Goal: Task Accomplishment & Management: Complete application form

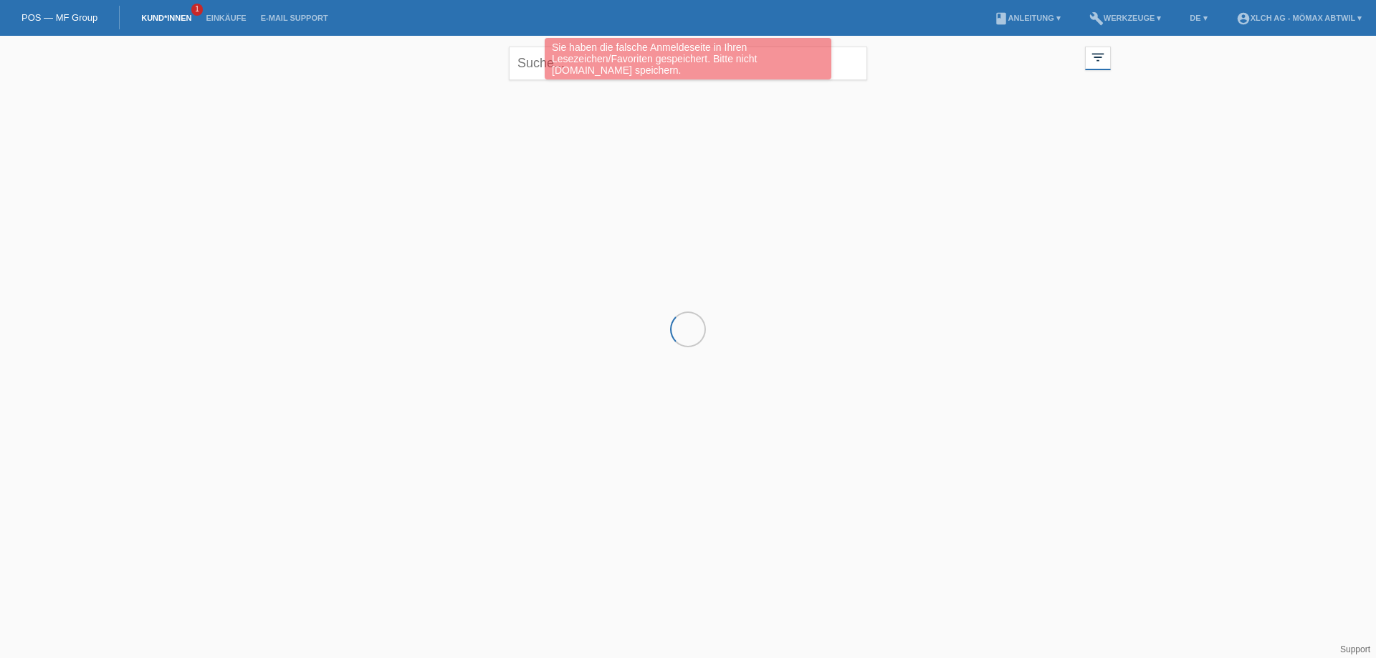
click at [160, 19] on link "Kund*innen" at bounding box center [166, 18] width 64 height 9
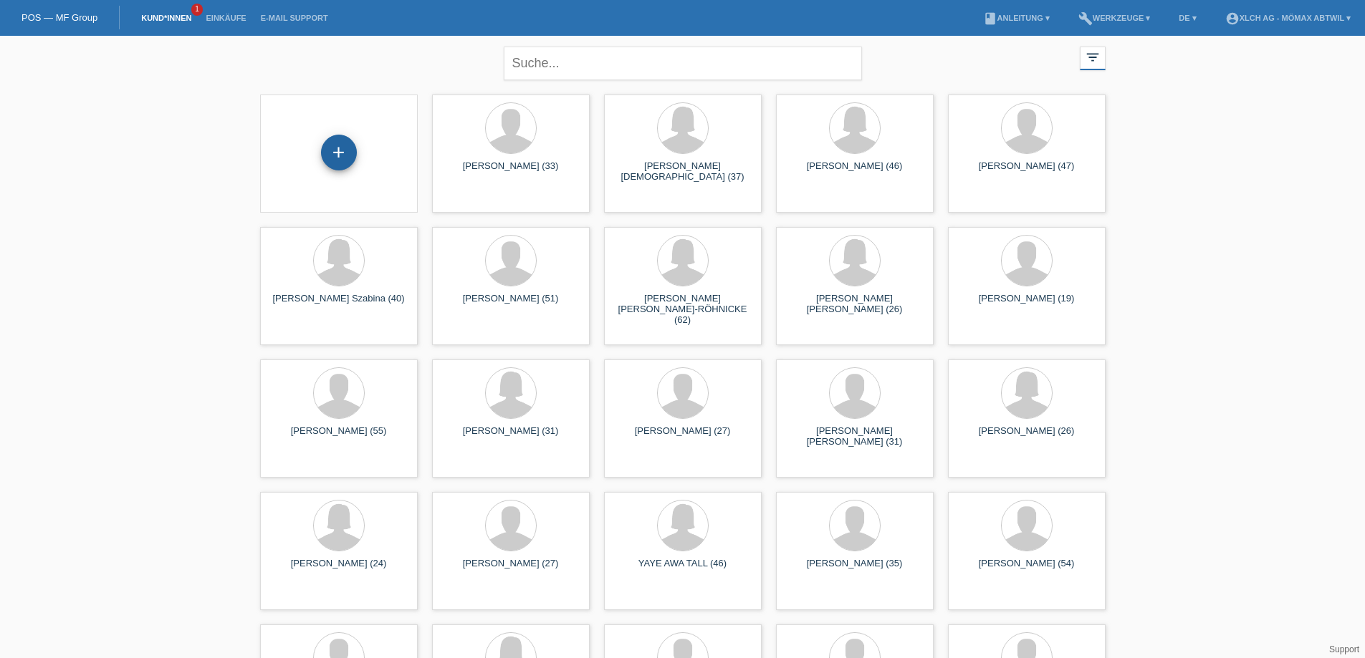
click at [332, 152] on div "+" at bounding box center [339, 153] width 36 height 36
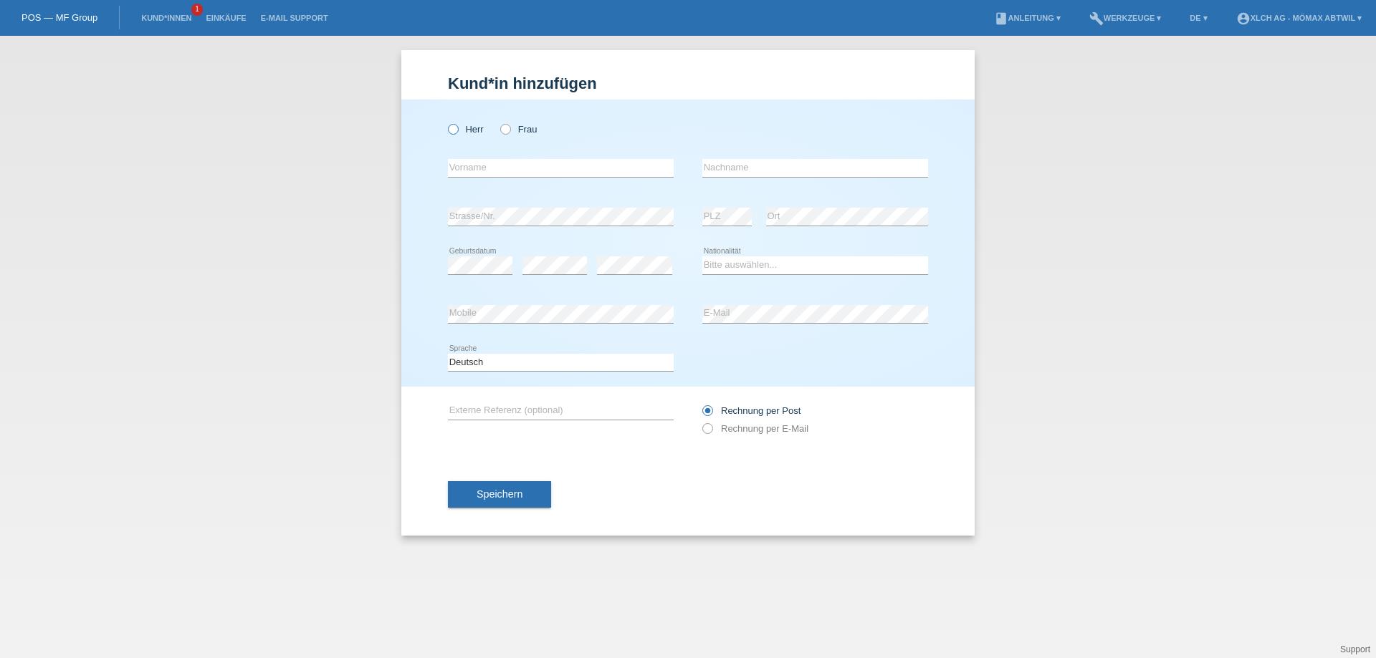
click at [446, 122] on icon at bounding box center [446, 122] width 0 height 0
click at [453, 127] on input "Herr" at bounding box center [452, 128] width 9 height 9
radio input "true"
click at [488, 169] on input "text" at bounding box center [561, 168] width 226 height 18
type input "ESAT"
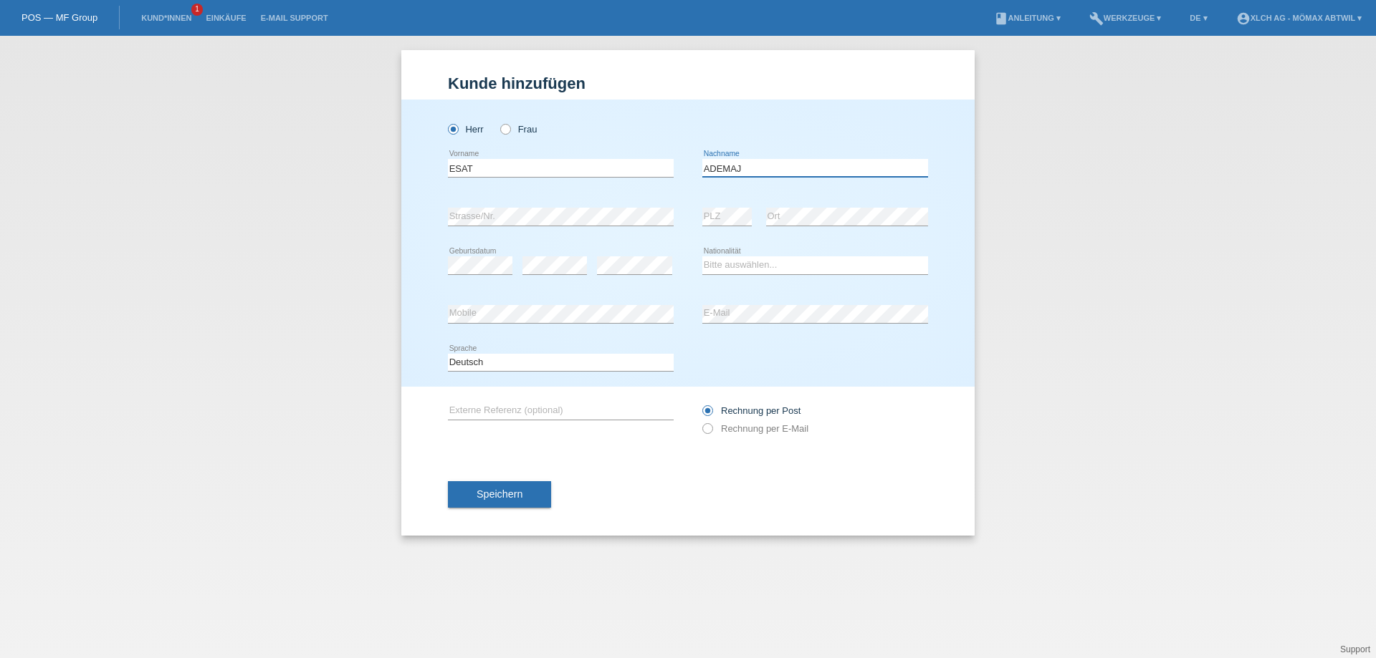
type input "ADEMAJ"
click at [549, 256] on div "error" at bounding box center [554, 265] width 64 height 49
click at [807, 261] on select "Bitte auswählen... Schweiz Deutschland Liechtenstein Österreich ------------ Af…" at bounding box center [815, 264] width 226 height 17
click at [786, 265] on select "Bitte auswählen... Schweiz Deutschland Liechtenstein Österreich ------------ Af…" at bounding box center [815, 264] width 226 height 17
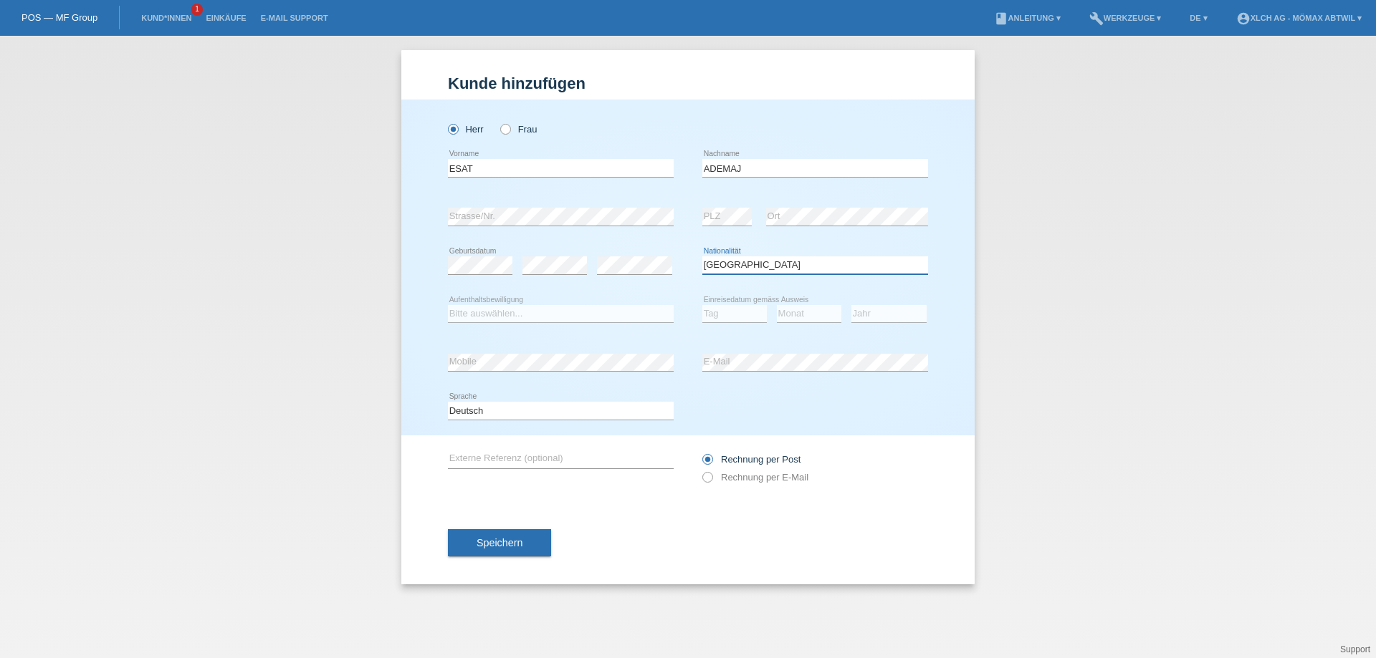
select select "XK"
click at [549, 318] on select "Bitte auswählen... C B B - Flüchtlingsstatus Andere" at bounding box center [561, 313] width 226 height 17
select select "C"
click at [448, 305] on select "Bitte auswählen... C B B - Flüchtlingsstatus Andere" at bounding box center [561, 313] width 226 height 17
click at [728, 315] on select "Tag 01 02 03 04 05 06 07 08 09 10 11" at bounding box center [734, 313] width 64 height 17
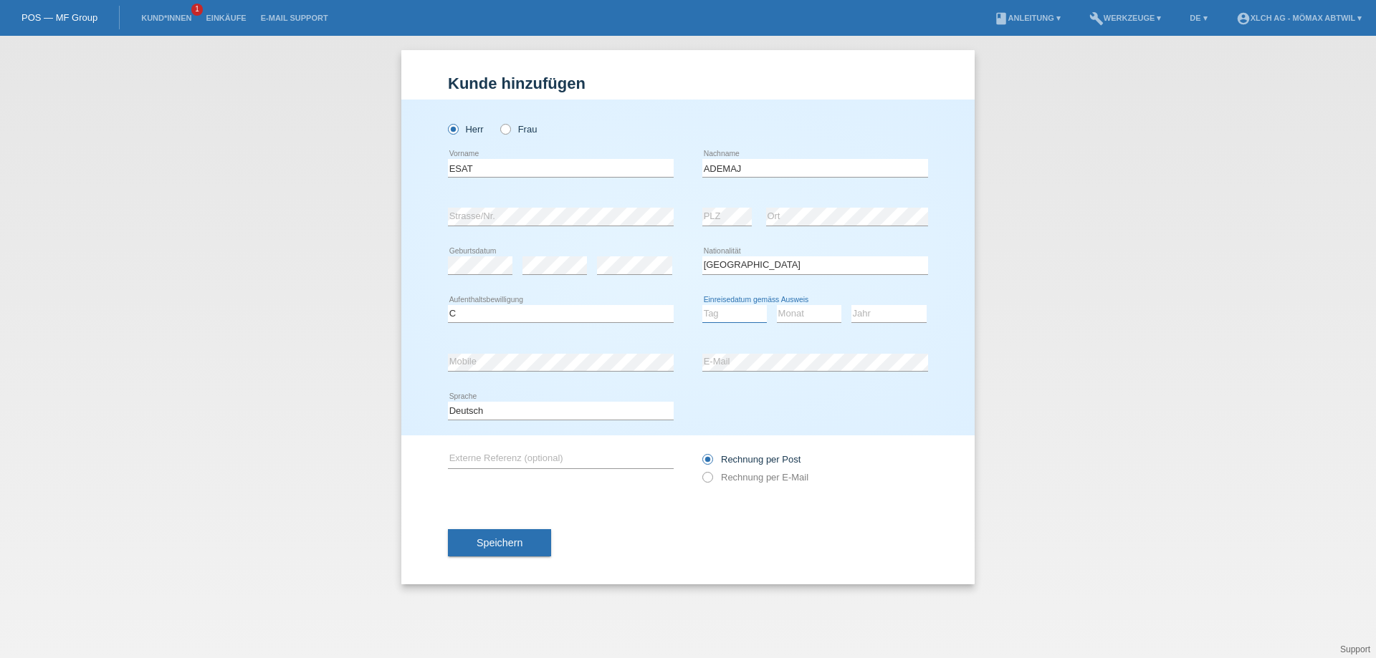
select select "04"
click at [702, 305] on select "Tag 01 02 03 04 05 06 07 08 09 10 11" at bounding box center [734, 313] width 64 height 17
click at [819, 310] on select "Monat 01 02 03 04 05 06 07 08 09 10 11" at bounding box center [809, 313] width 64 height 17
select select "02"
click at [777, 305] on select "Monat 01 02 03 04 05 06 07 08 09 10 11" at bounding box center [809, 313] width 64 height 17
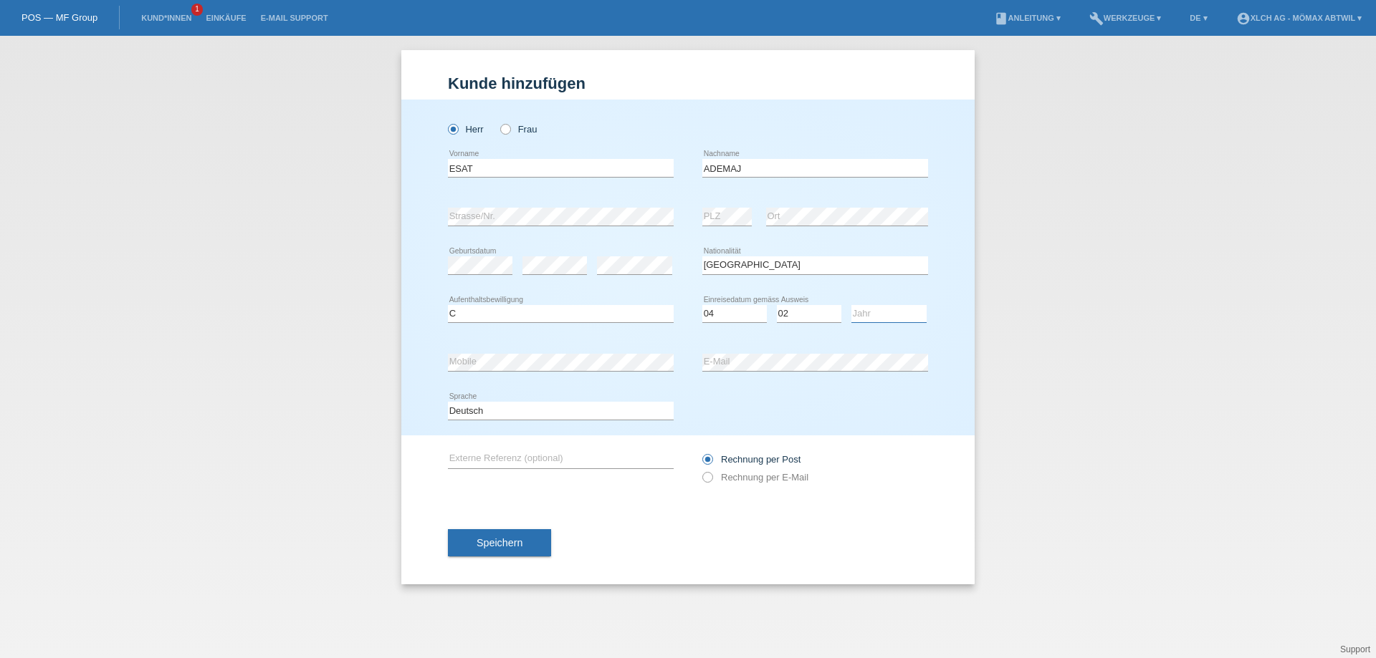
click at [871, 318] on select "Jahr 2025 2024 2023 2022 2021 2020 2019 2018 2017 2016 2015 2014 2013 2012 2011…" at bounding box center [888, 313] width 75 height 17
select select "1989"
click at [851, 305] on select "Jahr 2025 2024 2023 2022 2021 2020 2019 2018 2017 2016 2015 2014 2013 2012 2011…" at bounding box center [888, 313] width 75 height 17
click at [700, 470] on icon at bounding box center [700, 470] width 0 height 0
click at [705, 476] on input "Rechnung per E-Mail" at bounding box center [706, 481] width 9 height 18
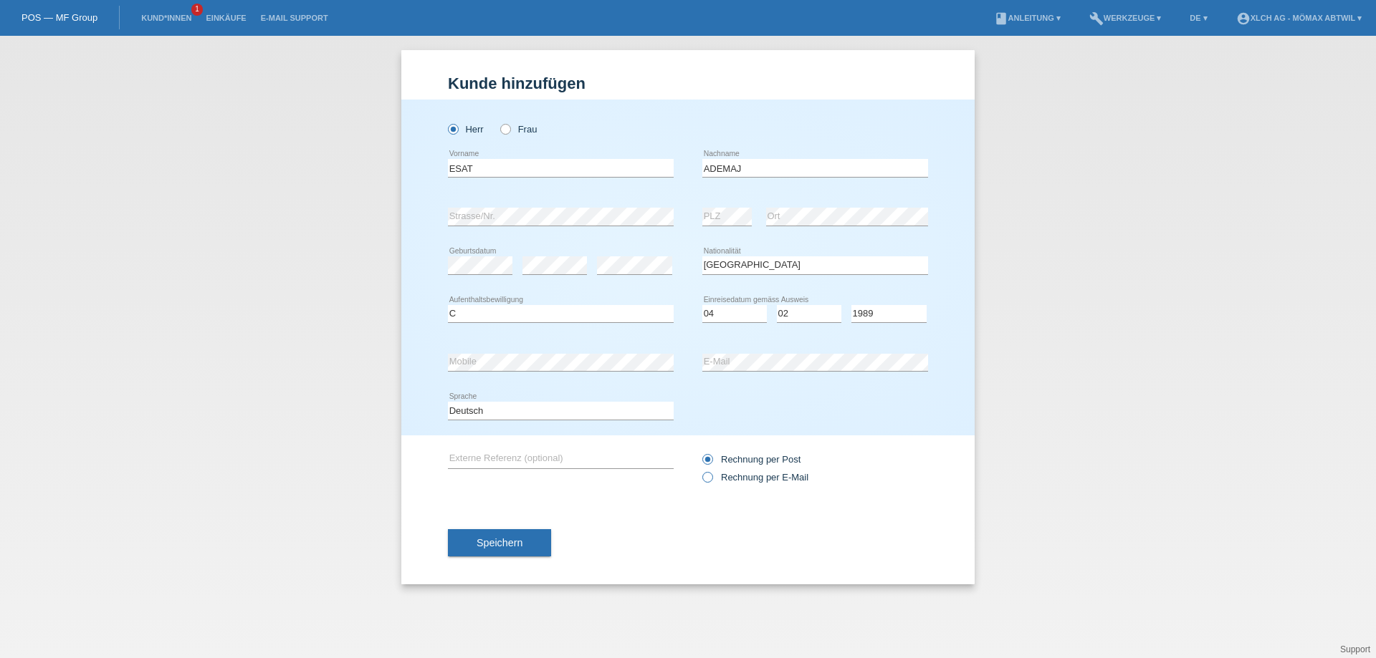
radio input "true"
click at [516, 541] on span "Speichern" at bounding box center [499, 542] width 46 height 11
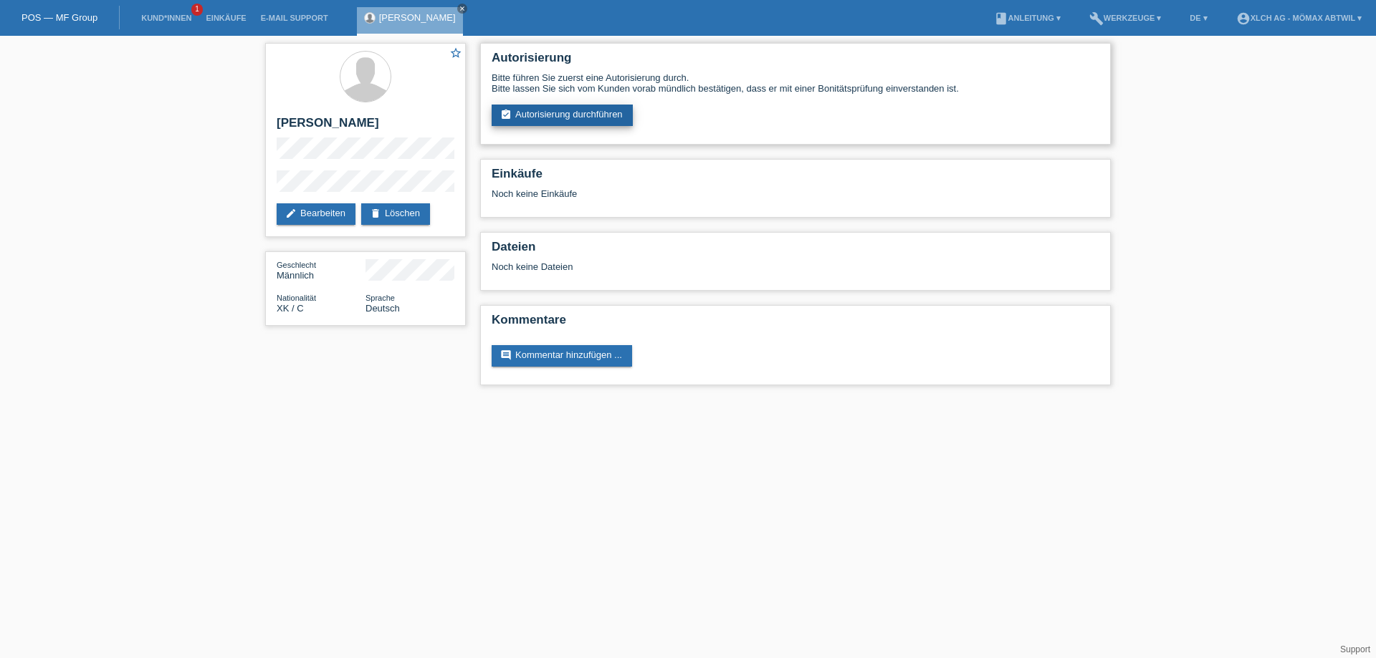
click at [535, 112] on link "assignment_turned_in Autorisierung durchführen" at bounding box center [561, 115] width 141 height 21
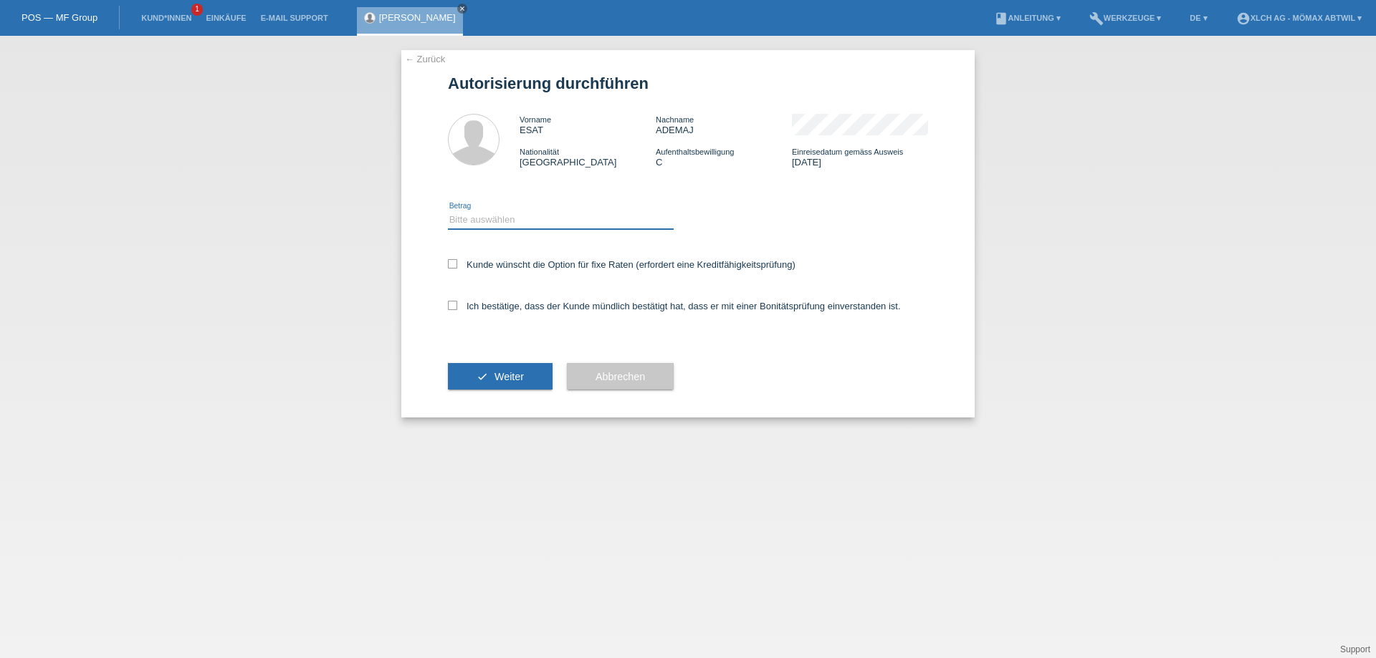
click at [476, 226] on select "Bitte auswählen CHF 1.00 - CHF 499.00 CHF 500.00 - CHF 1'999.00 CHF 2'000.00 - …" at bounding box center [561, 219] width 226 height 17
select select "2"
click at [448, 211] on select "Bitte auswählen CHF 1.00 - CHF 499.00 CHF 500.00 - CHF 1'999.00 CHF 2'000.00 - …" at bounding box center [561, 219] width 226 height 17
click at [454, 302] on icon at bounding box center [452, 305] width 9 height 9
click at [454, 302] on input "Ich bestätige, dass der Kunde mündlich bestätigt hat, dass er mit einer Bonität…" at bounding box center [452, 305] width 9 height 9
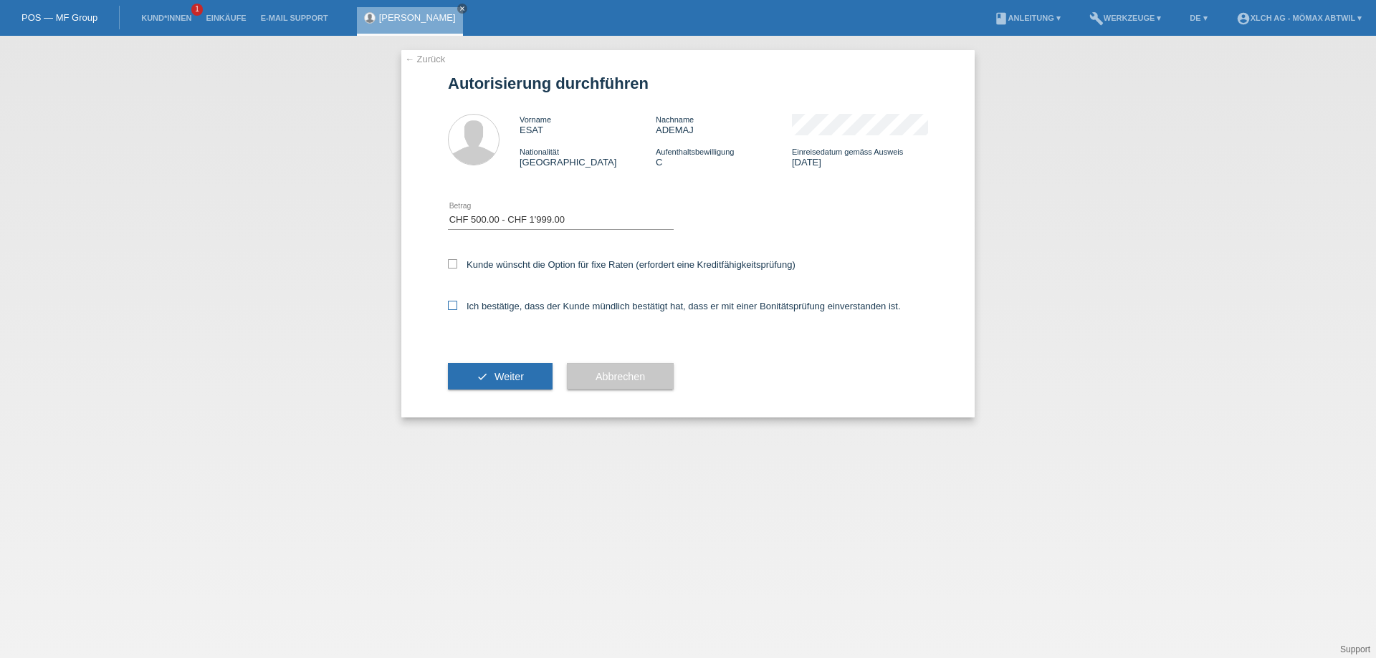
checkbox input "true"
click at [518, 382] on span "Weiter" at bounding box center [508, 376] width 29 height 11
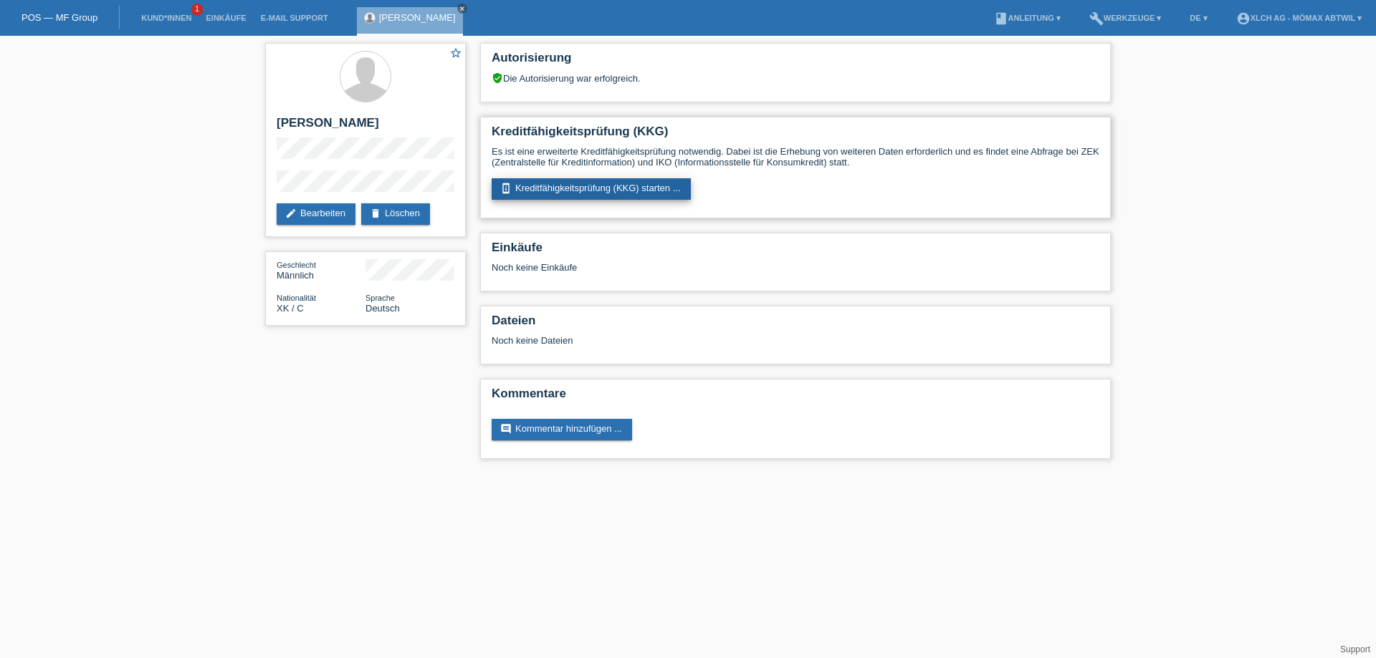
click at [577, 188] on link "perm_device_information Kreditfähigkeitsprüfung (KKG) starten ..." at bounding box center [590, 188] width 199 height 21
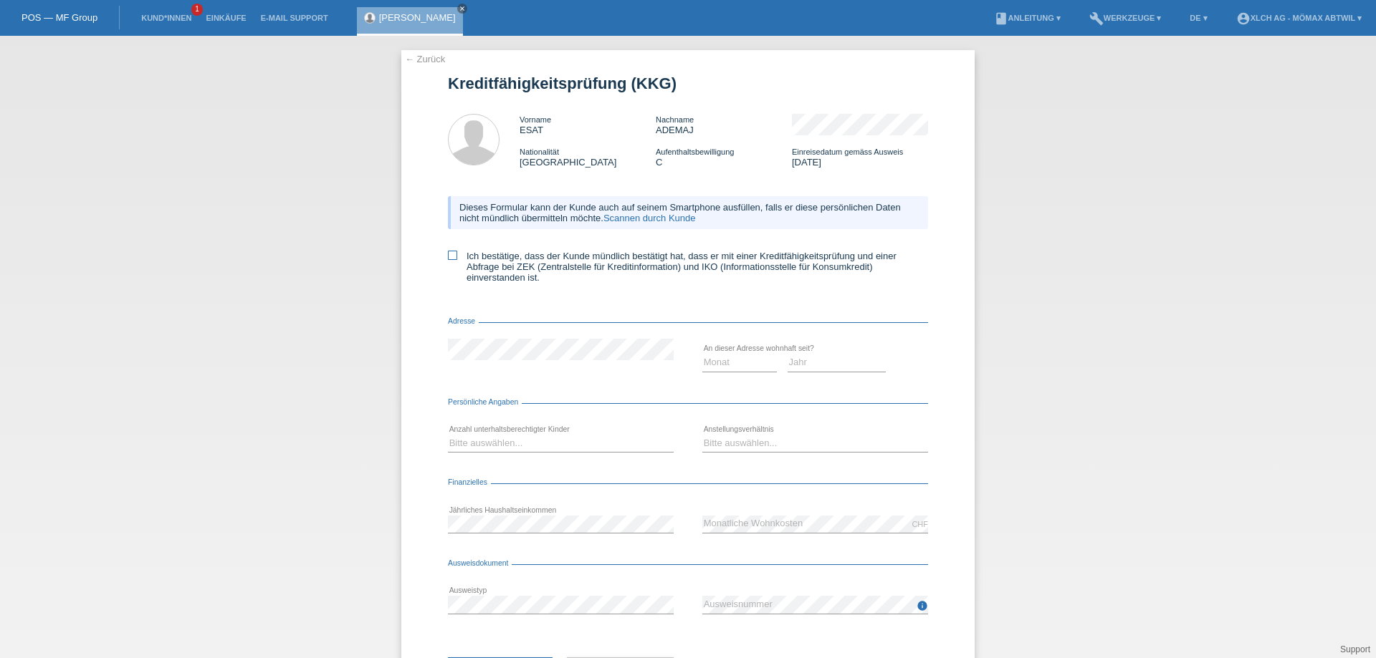
click at [448, 257] on icon at bounding box center [452, 255] width 9 height 9
click at [448, 257] on input "Ich bestätige, dass der Kunde mündlich bestätigt hat, dass er mit einer Kreditf…" at bounding box center [452, 255] width 9 height 9
checkbox input "true"
click at [728, 361] on select "Monat 01 02 03 04 05 06 07 08 09 10" at bounding box center [739, 362] width 75 height 17
select select "04"
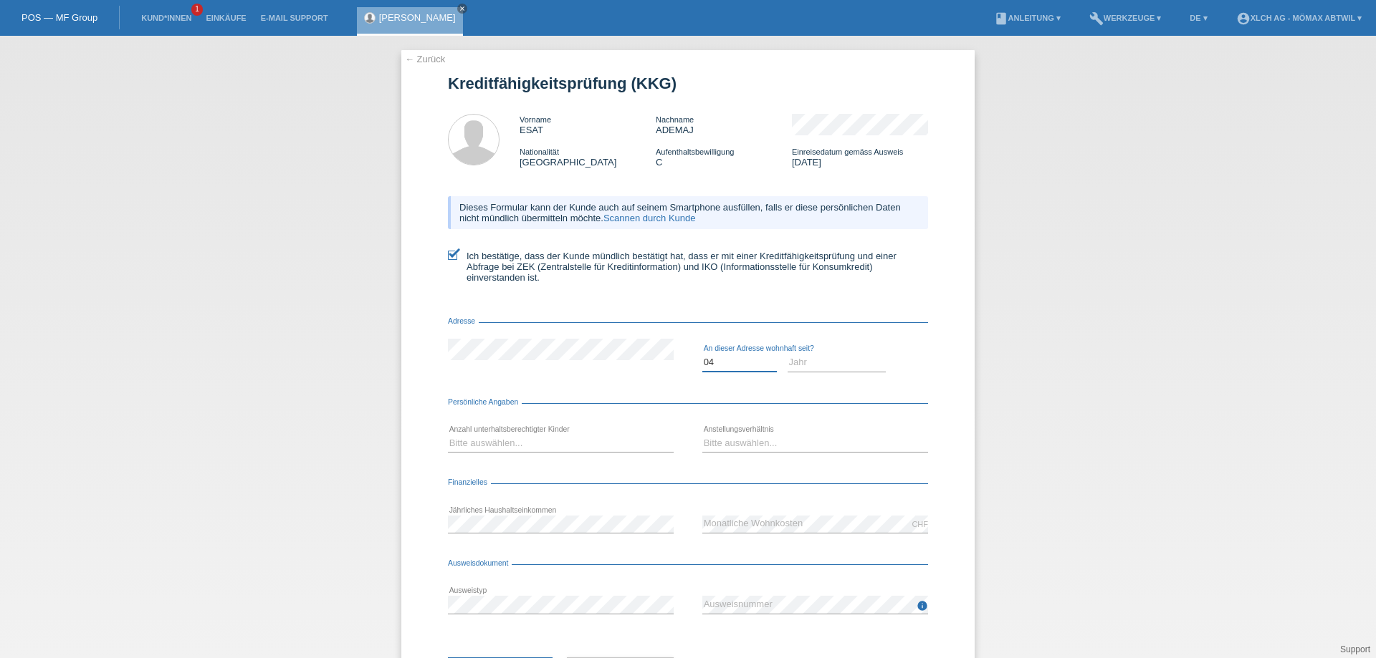
click at [702, 354] on select "Monat 01 02 03 04 05 06 07 08 09 10" at bounding box center [739, 362] width 75 height 17
click at [792, 367] on select "Jahr 2025 2024 2023 2022 2021 2020 2019 2018 2017 2016 2015 2014 2013 2012 2011…" at bounding box center [836, 362] width 99 height 17
select select "2017"
click at [787, 354] on select "Jahr 2025 2024 2023 2022 2021 2020 2019 2018 2017 2016 2015 2014 2013 2012 2011…" at bounding box center [836, 362] width 99 height 17
click at [459, 443] on select "Bitte auswählen... 0 1 2 3 4 5 6 7 8 9" at bounding box center [561, 443] width 226 height 17
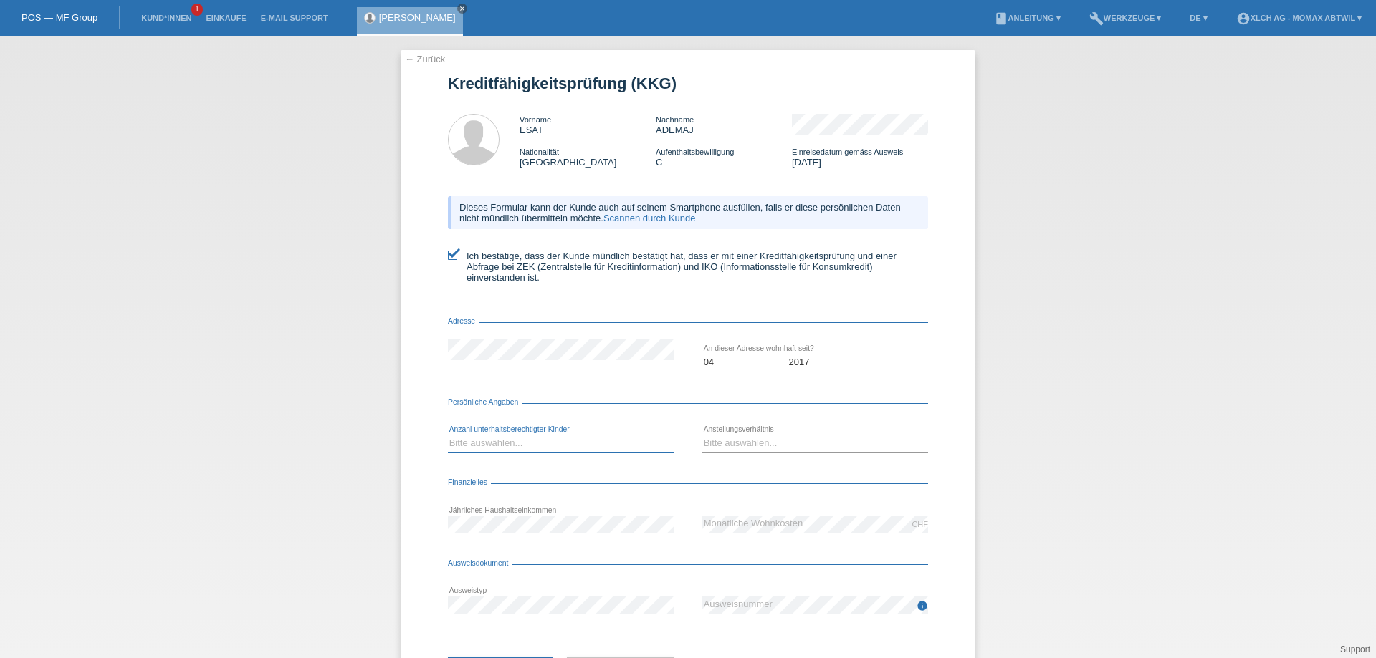
select select "0"
click at [448, 435] on select "Bitte auswählen... 0 1 2 3 4 5 6 7 8 9" at bounding box center [561, 443] width 226 height 17
click at [762, 446] on select "Bitte auswählen... Unbefristet Befristet Lehrling/Student Pensioniert Nicht arb…" at bounding box center [815, 443] width 226 height 17
select select "UNLIMITED"
click at [702, 435] on select "Bitte auswählen... Unbefristet Befristet Lehrling/Student Pensioniert Nicht arb…" at bounding box center [815, 443] width 226 height 17
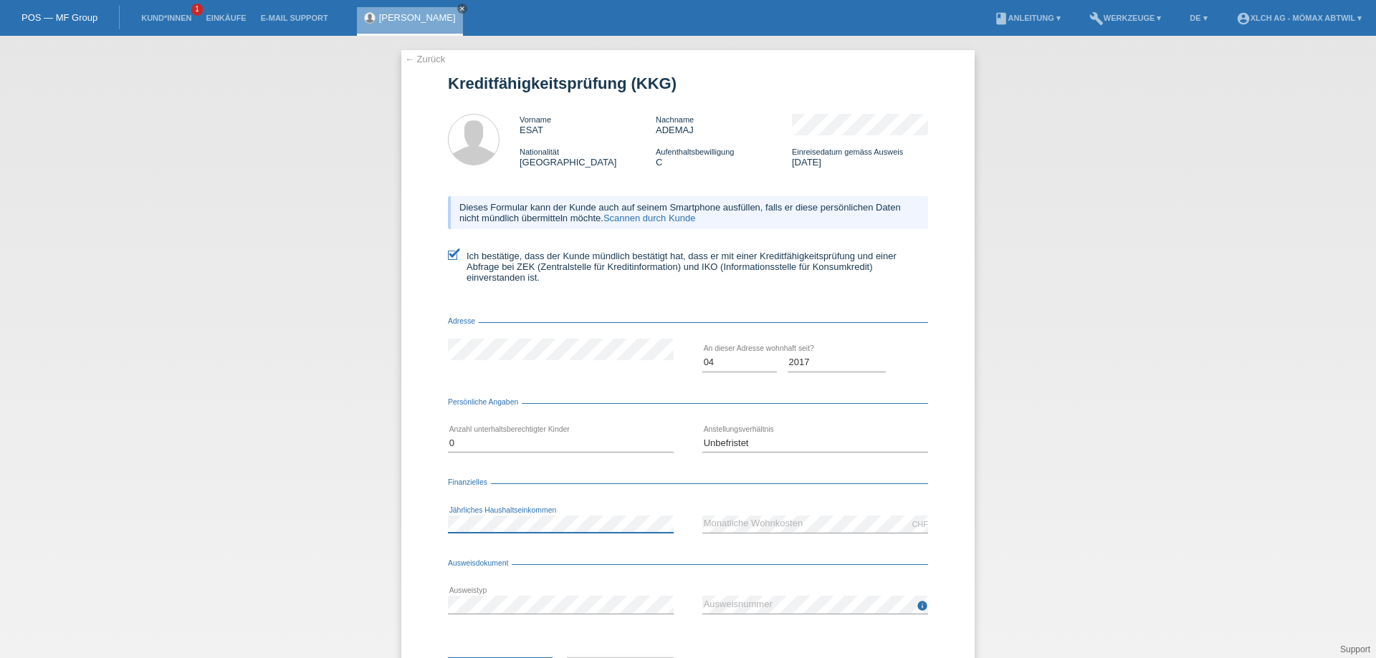
scroll to position [69, 0]
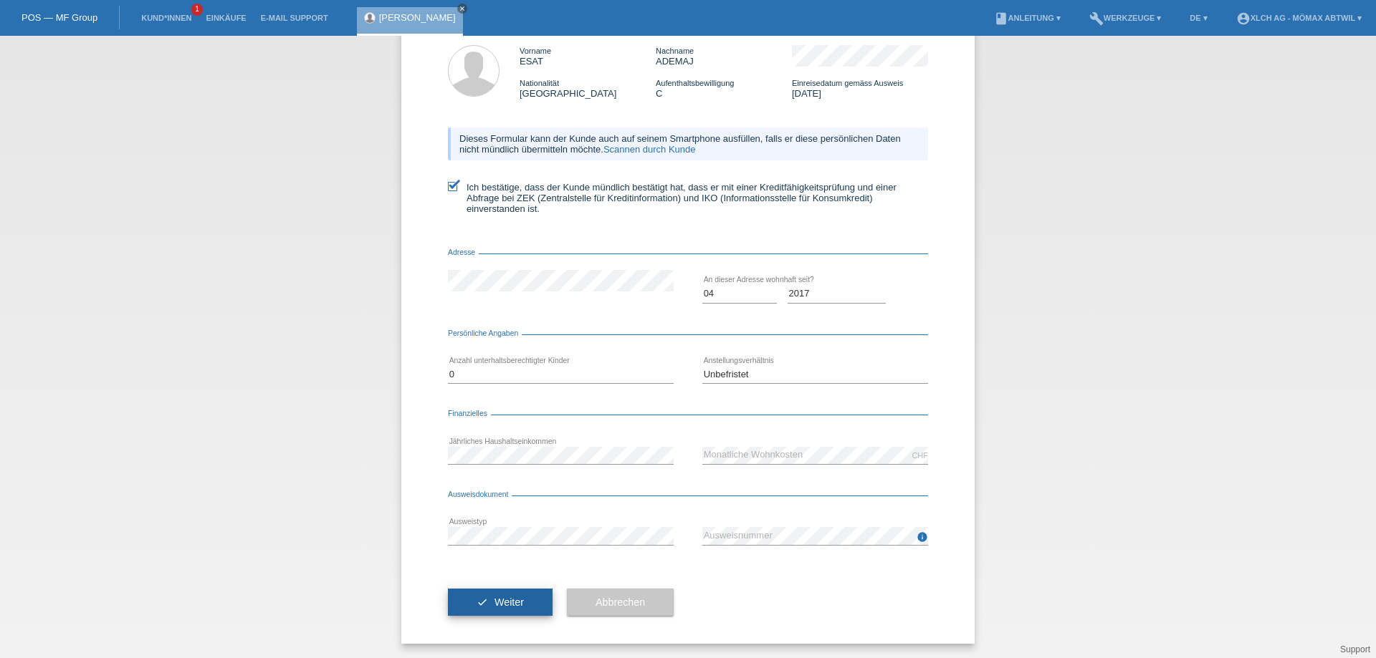
click at [484, 600] on button "check Weiter" at bounding box center [500, 602] width 105 height 27
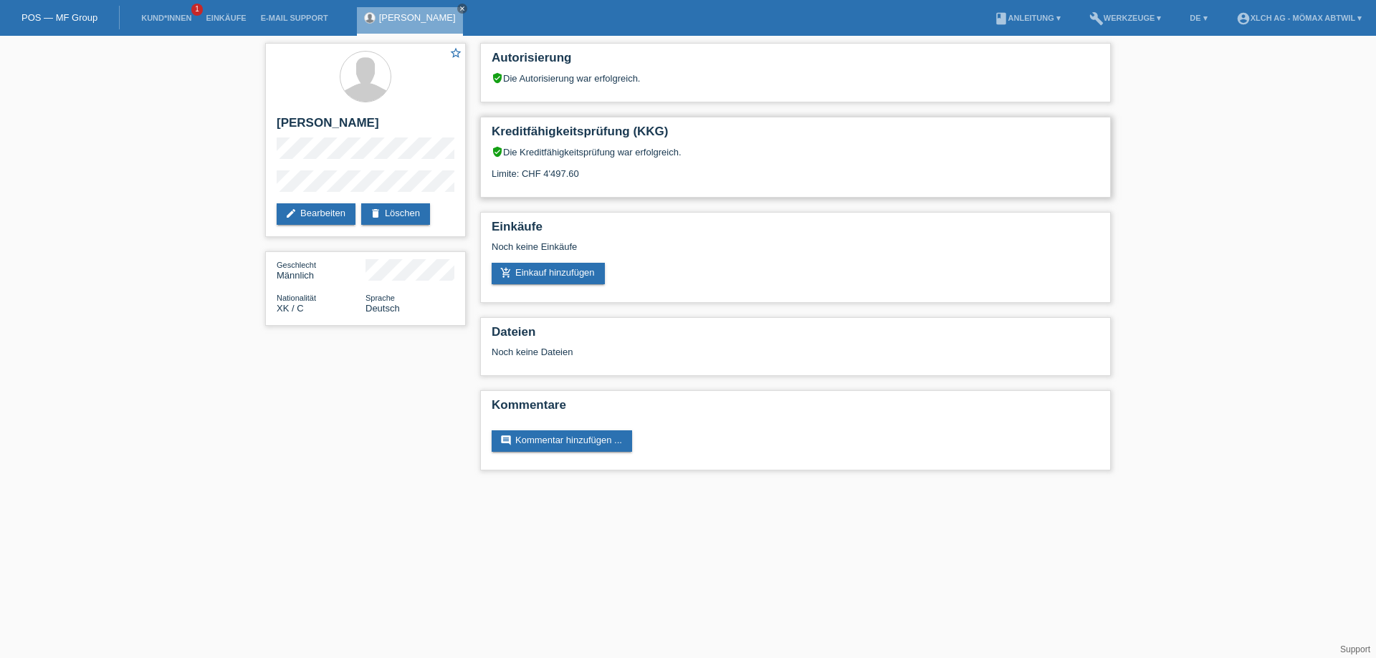
drag, startPoint x: 537, startPoint y: 168, endPoint x: 602, endPoint y: 168, distance: 64.5
click at [602, 168] on div "verified_user Die Kreditfähigkeitsprüfung war erfolgreich. Limite: CHF 4'497.60" at bounding box center [795, 168] width 608 height 44
click at [868, 177] on div "verified_user Die Kreditfähigkeitsprüfung war erfolgreich. Limite: CHF 4'497.60" at bounding box center [795, 168] width 608 height 44
